Goal: Information Seeking & Learning: Find specific fact

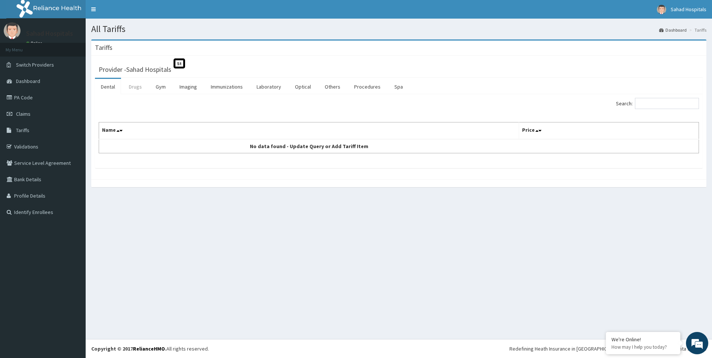
click at [138, 88] on link "Drugs" at bounding box center [135, 87] width 25 height 16
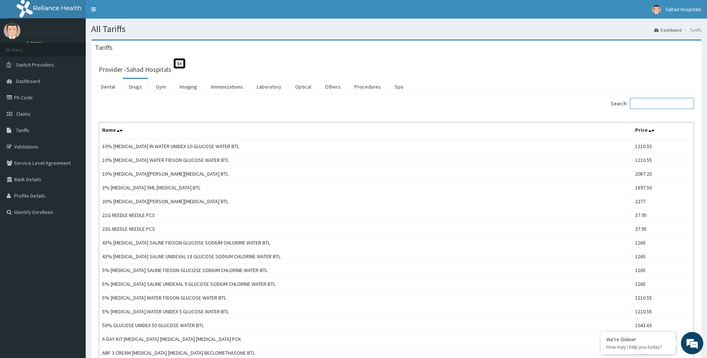
click at [644, 103] on input "Search:" at bounding box center [662, 103] width 64 height 11
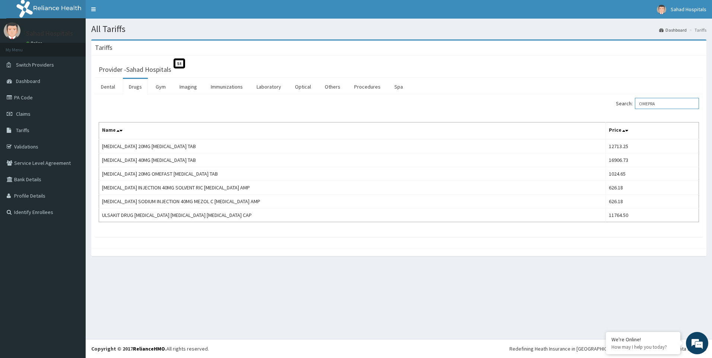
drag, startPoint x: 666, startPoint y: 104, endPoint x: 666, endPoint y: 99, distance: 5.6
click at [666, 104] on input "OMEPRA" at bounding box center [667, 103] width 64 height 11
type input "O"
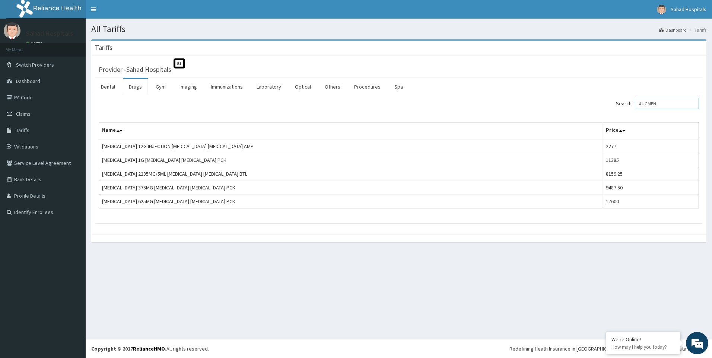
click at [668, 105] on input "AUGMEN" at bounding box center [667, 103] width 64 height 11
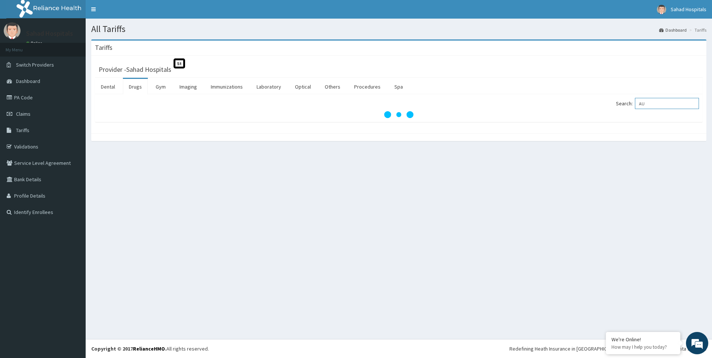
type input "A"
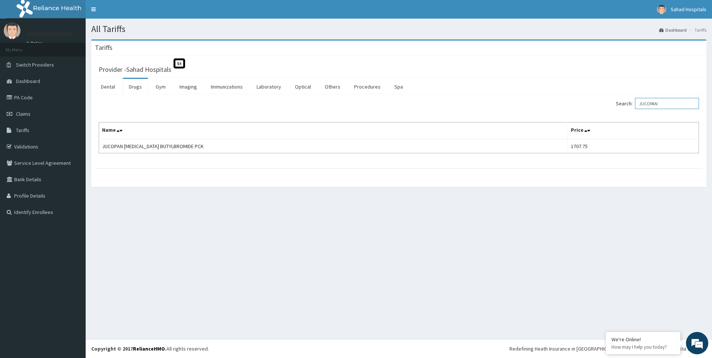
click at [671, 102] on input "JUCOPAN" at bounding box center [667, 103] width 64 height 11
type input "J"
click at [662, 105] on input "AGUM" at bounding box center [667, 103] width 64 height 11
type input "AGUM"
click at [129, 88] on link "Drugs" at bounding box center [135, 87] width 25 height 16
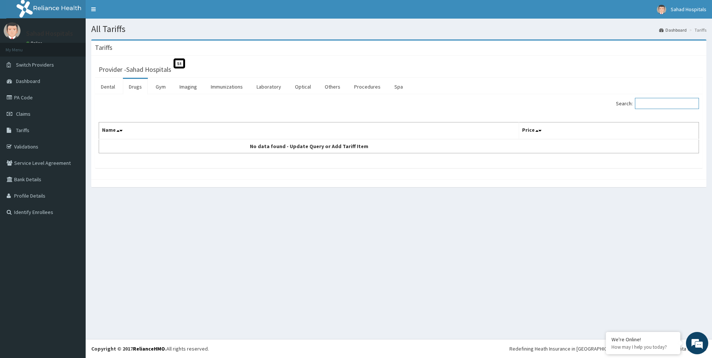
click at [651, 104] on input "Search:" at bounding box center [667, 103] width 64 height 11
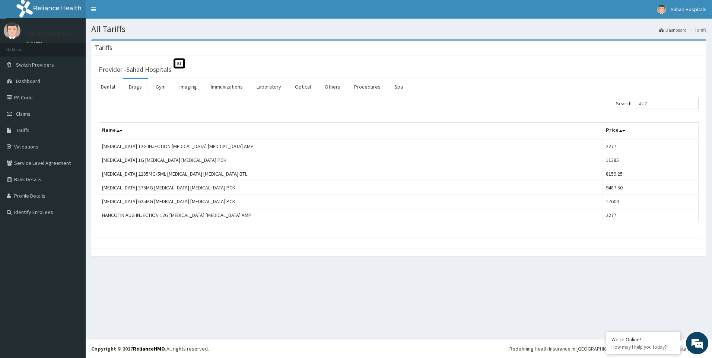
click at [654, 102] on input "AUG" at bounding box center [667, 103] width 64 height 11
type input "A"
type input "OMEPR"
